Goal: Book appointment/travel/reservation

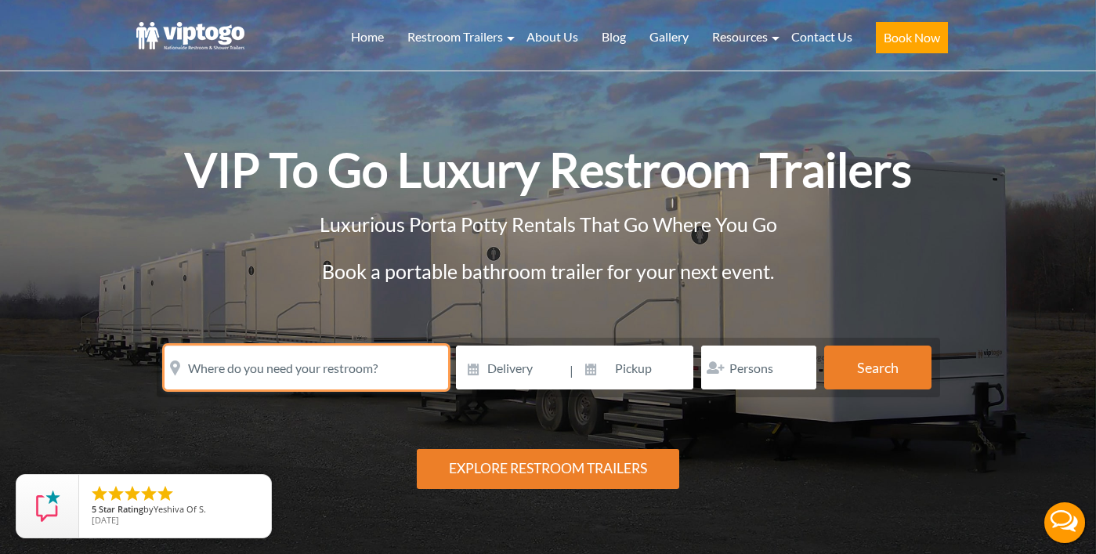
click at [324, 361] on input "text" at bounding box center [307, 368] width 284 height 44
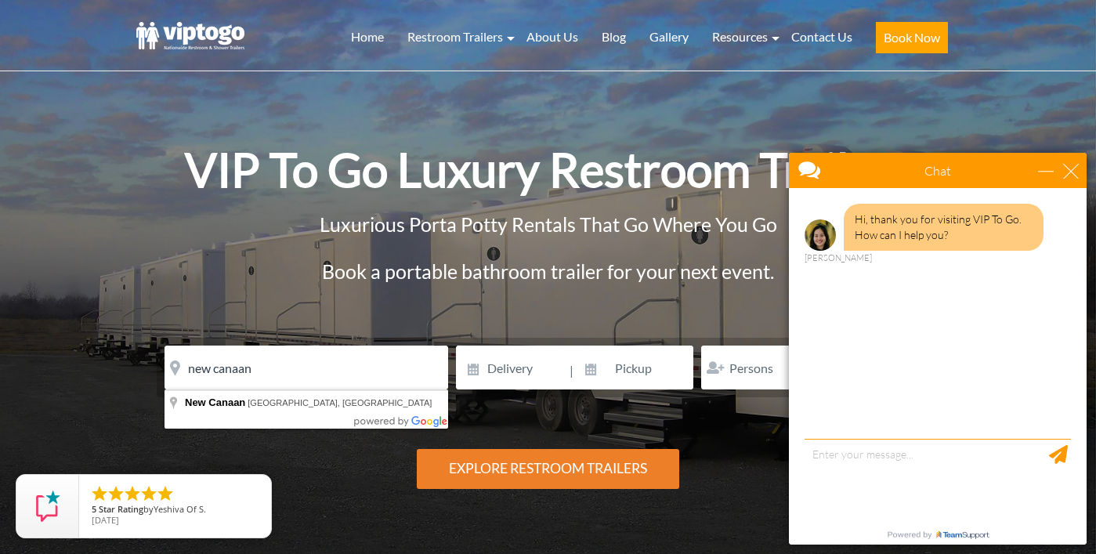
type input "New Canaan, CT, USA"
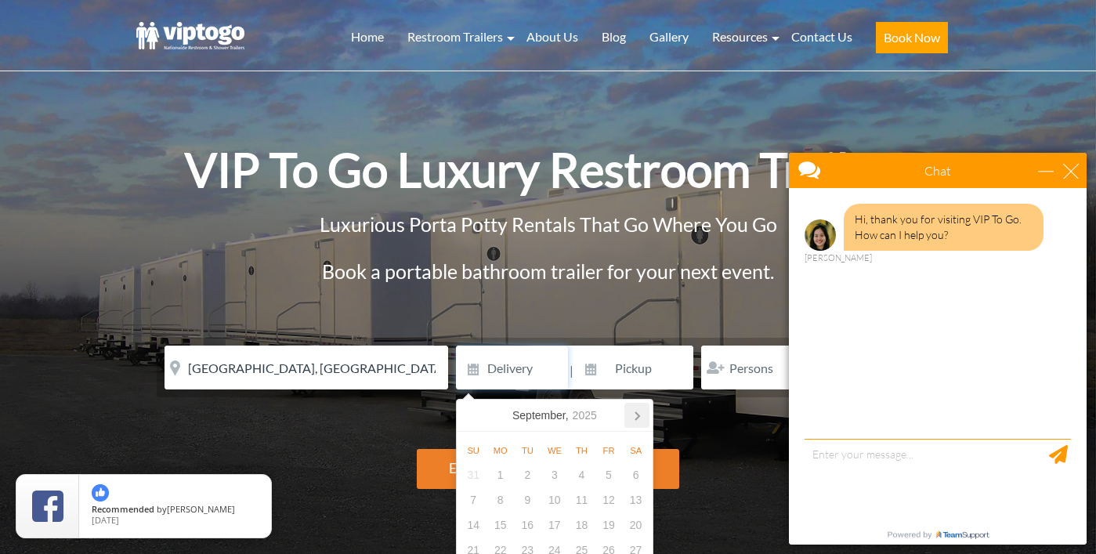
click at [640, 422] on icon at bounding box center [637, 415] width 25 height 25
click at [470, 495] on div "5" at bounding box center [473, 499] width 27 height 25
type input "10/05/2025"
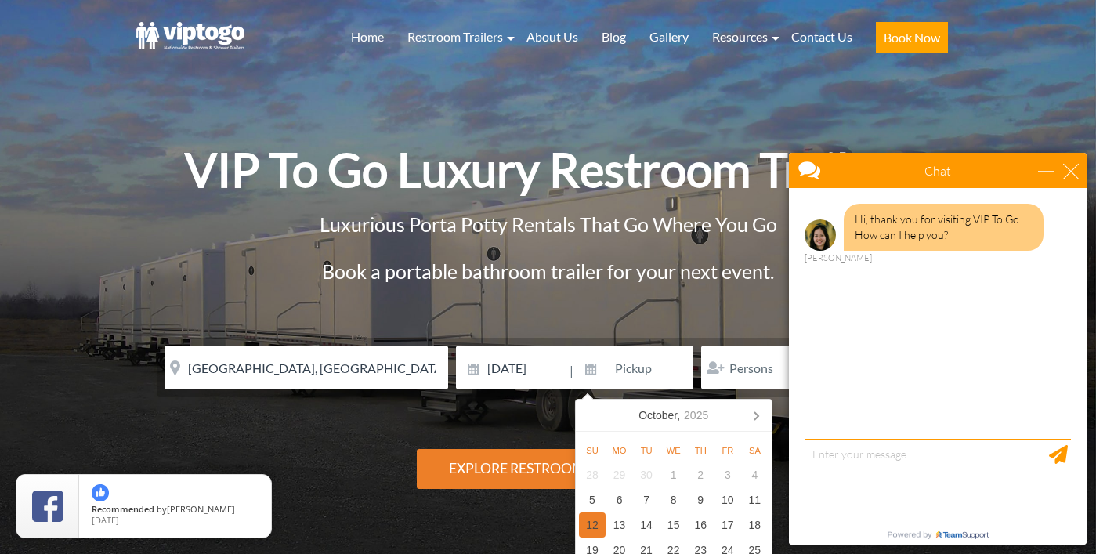
click at [586, 523] on div "12" at bounding box center [592, 524] width 27 height 25
type input "10/12/2025"
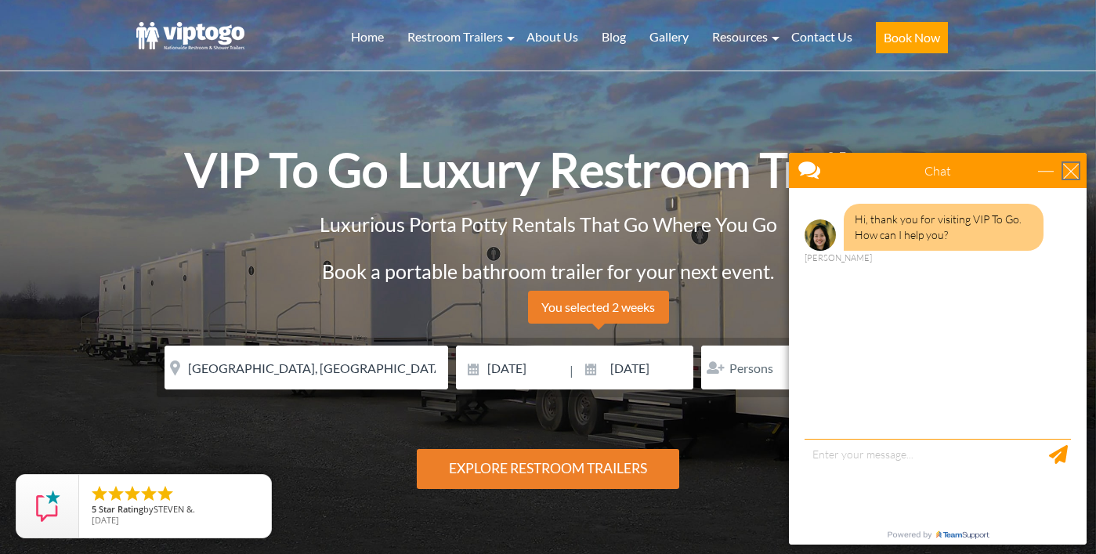
click at [1074, 173] on div "close" at bounding box center [1071, 171] width 16 height 16
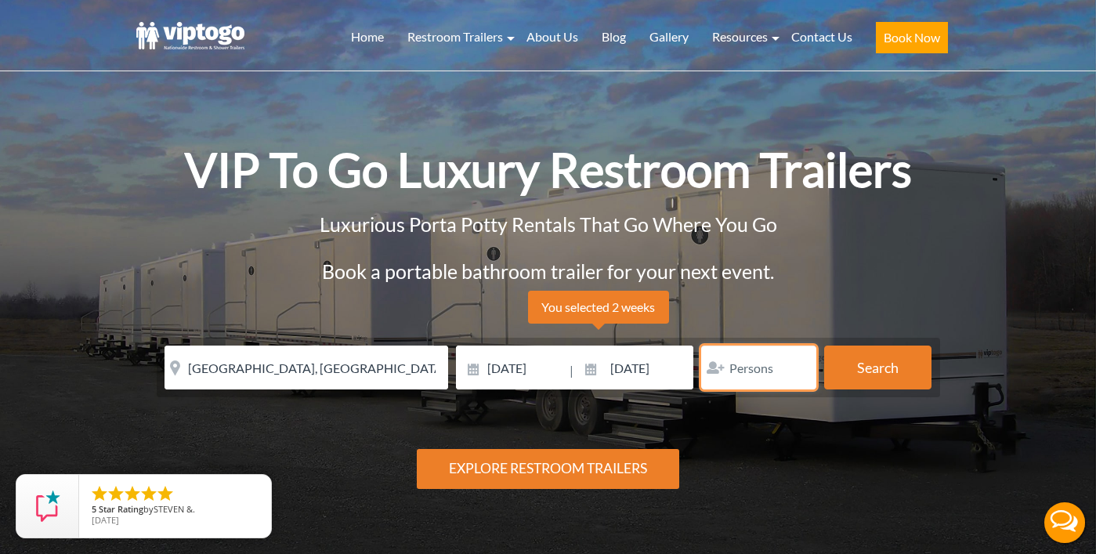
click at [766, 371] on input "number" at bounding box center [758, 368] width 115 height 44
click at [801, 358] on input "number" at bounding box center [758, 368] width 115 height 44
type input "1"
click at [798, 366] on input "1" at bounding box center [758, 368] width 115 height 44
click at [755, 366] on input "1" at bounding box center [758, 368] width 115 height 44
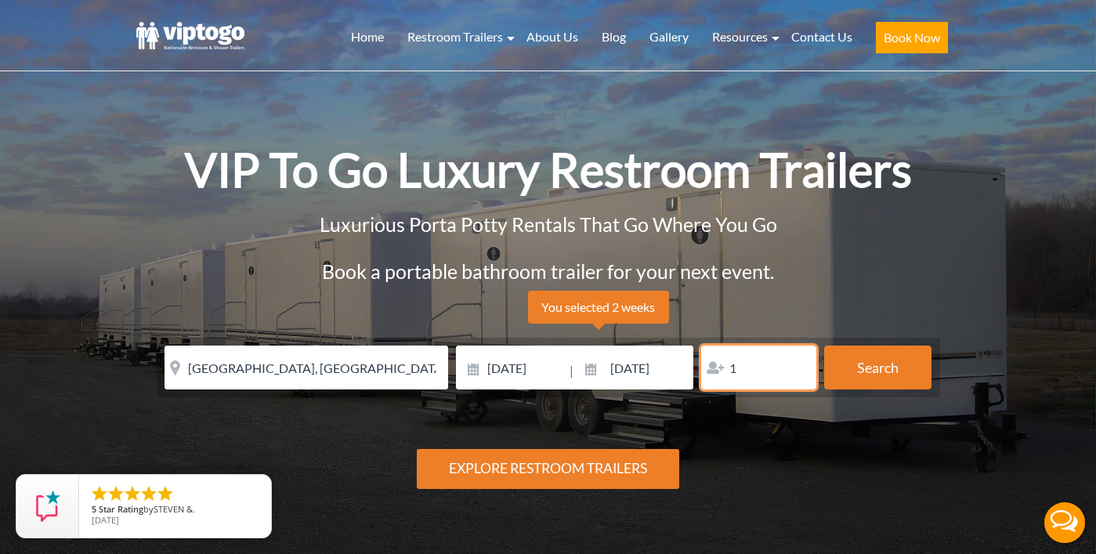
click at [755, 366] on input "1" at bounding box center [758, 368] width 115 height 44
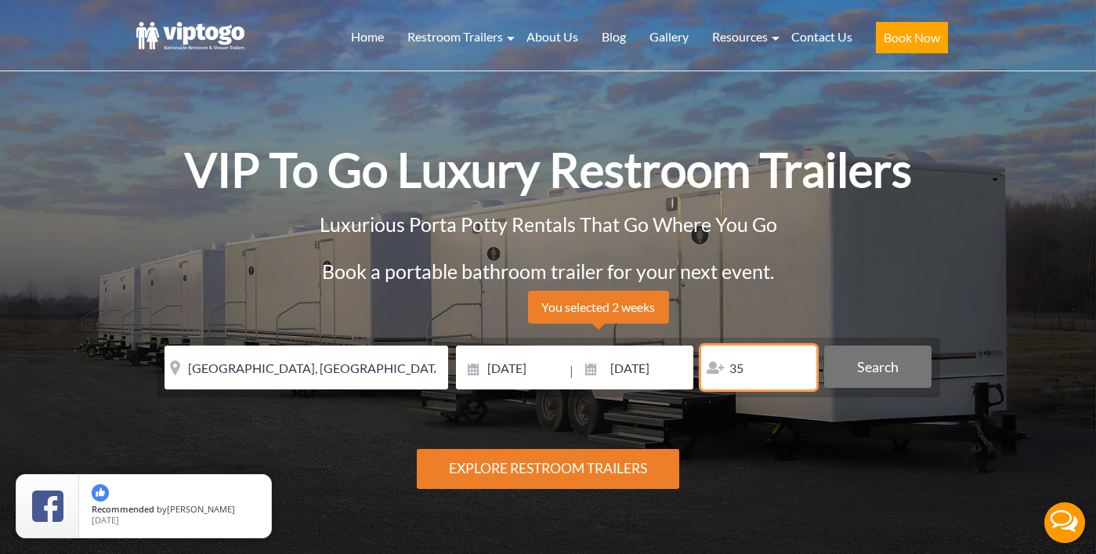
type input "35"
click at [901, 382] on button "Search" at bounding box center [877, 367] width 107 height 42
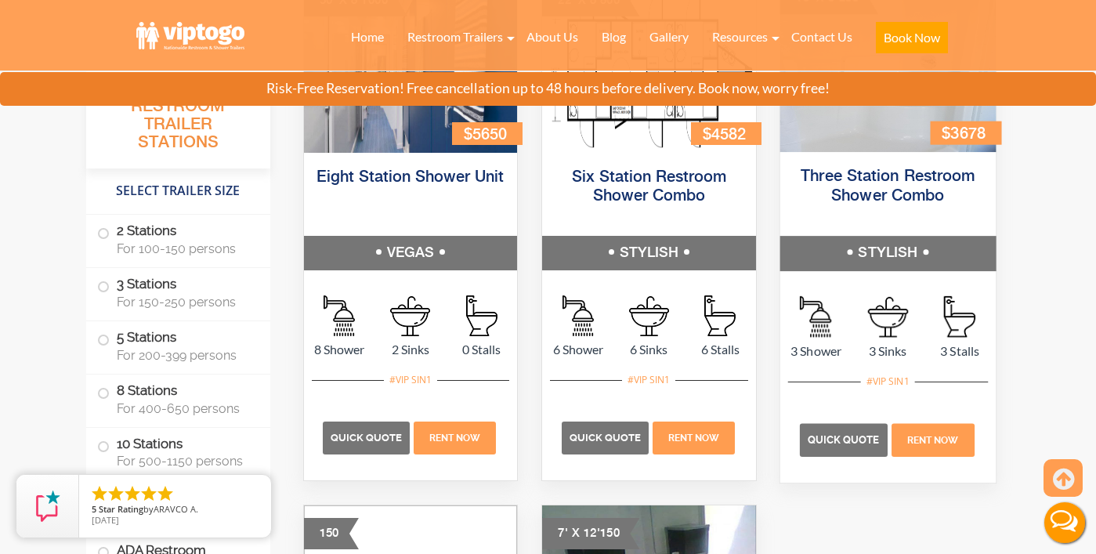
scroll to position [6873, 0]
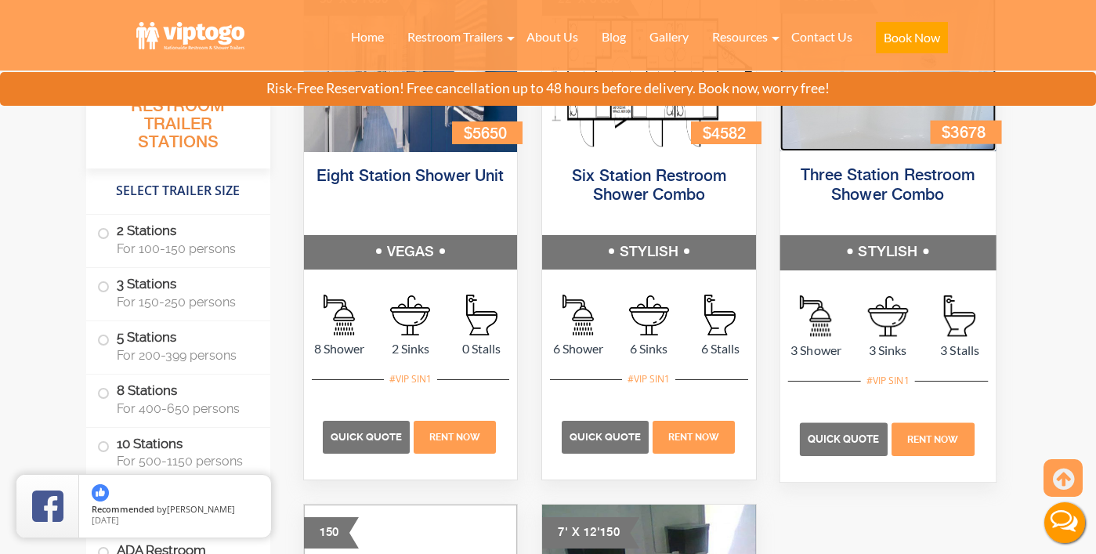
click at [893, 139] on img at bounding box center [887, 60] width 215 height 182
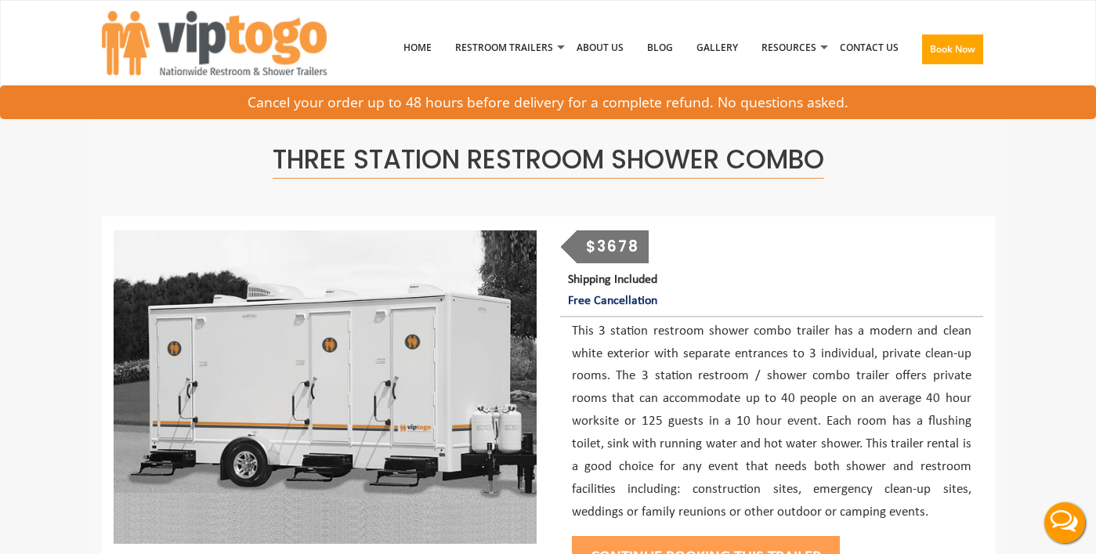
scroll to position [2844, 0]
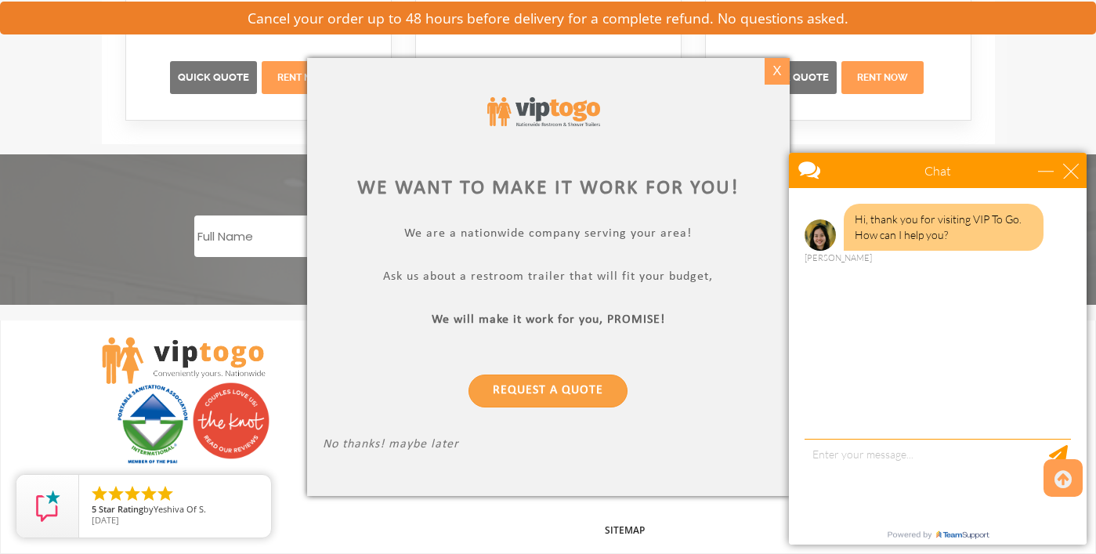
click at [780, 64] on div "X" at bounding box center [777, 71] width 24 height 27
